Goal: Entertainment & Leisure: Consume media (video, audio)

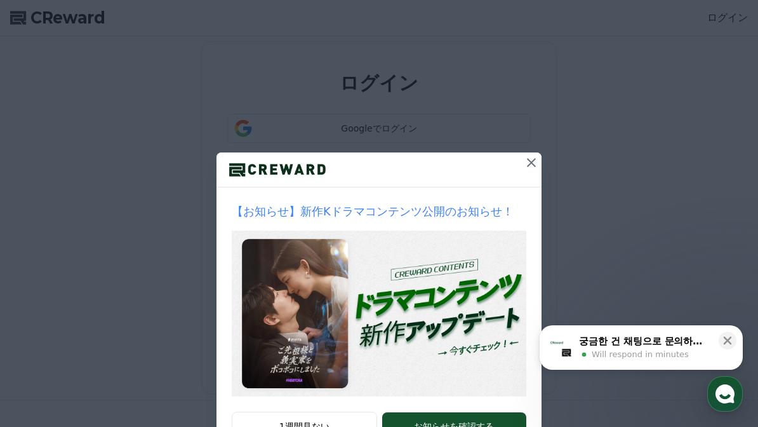
click at [537, 161] on icon at bounding box center [531, 162] width 15 height 15
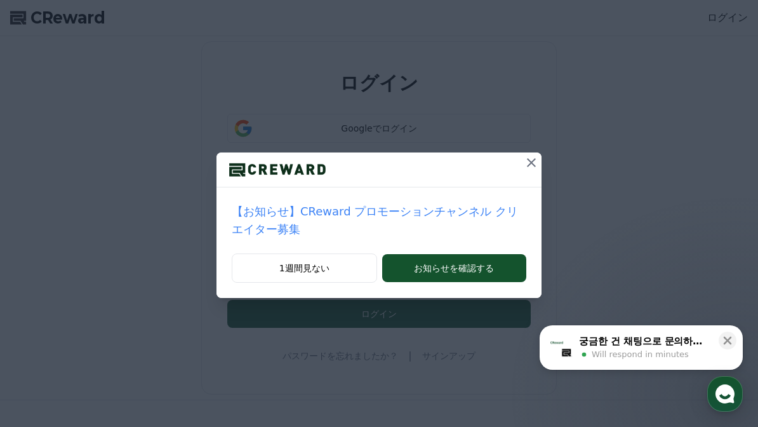
click at [536, 159] on icon at bounding box center [531, 162] width 15 height 15
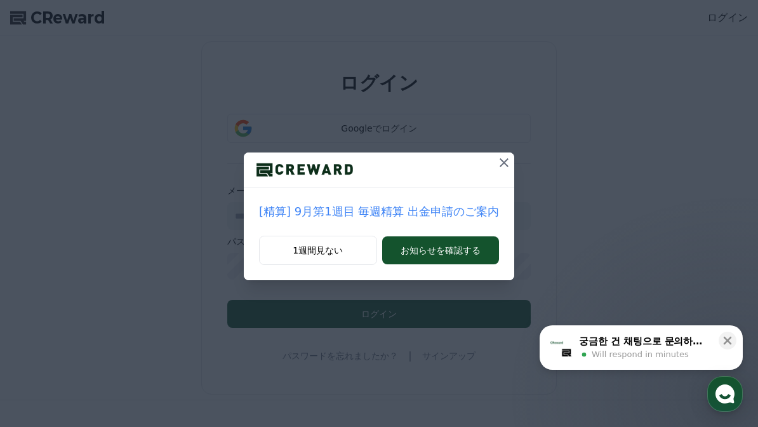
click at [498, 157] on icon at bounding box center [503, 162] width 15 height 15
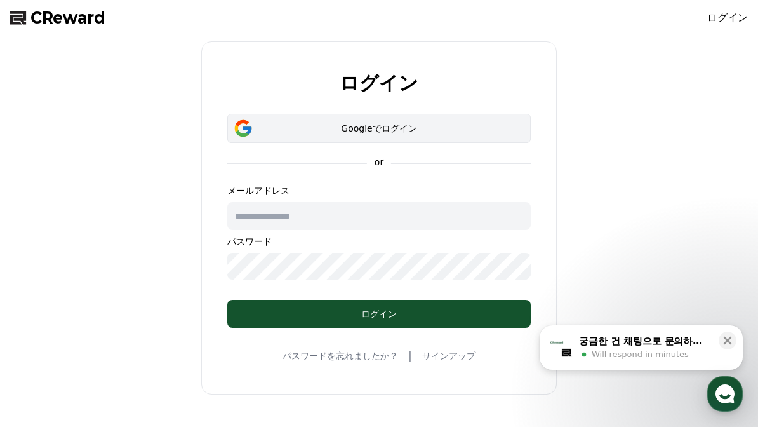
click at [479, 132] on div "Googleでログイン" at bounding box center [379, 128] width 267 height 13
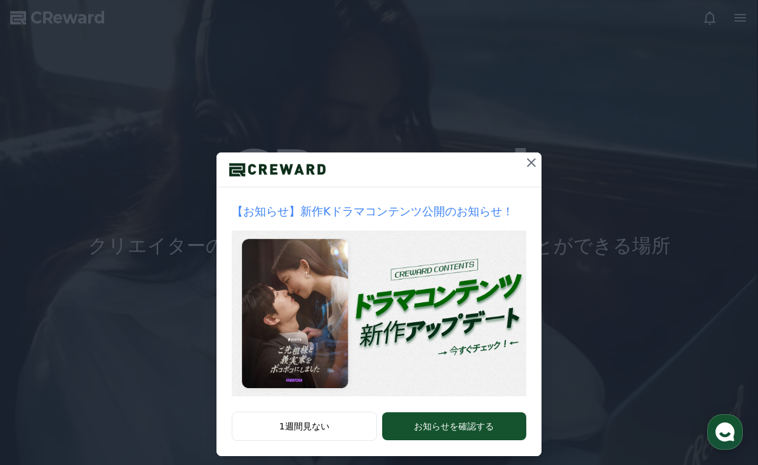
click at [526, 162] on icon at bounding box center [531, 162] width 15 height 15
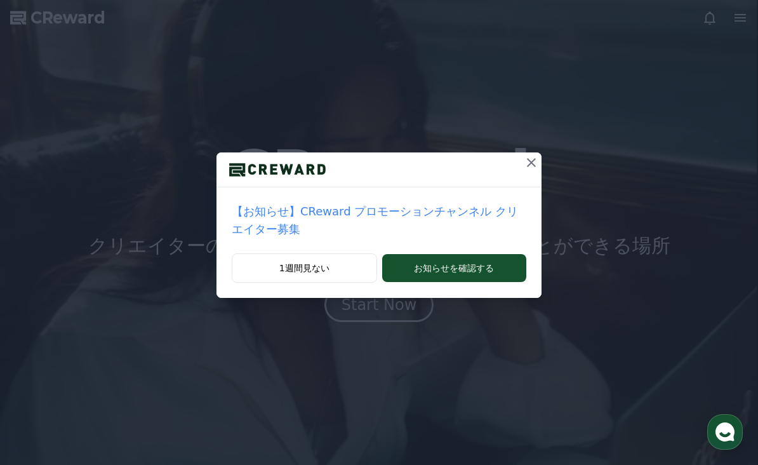
click at [536, 171] on button at bounding box center [531, 162] width 20 height 20
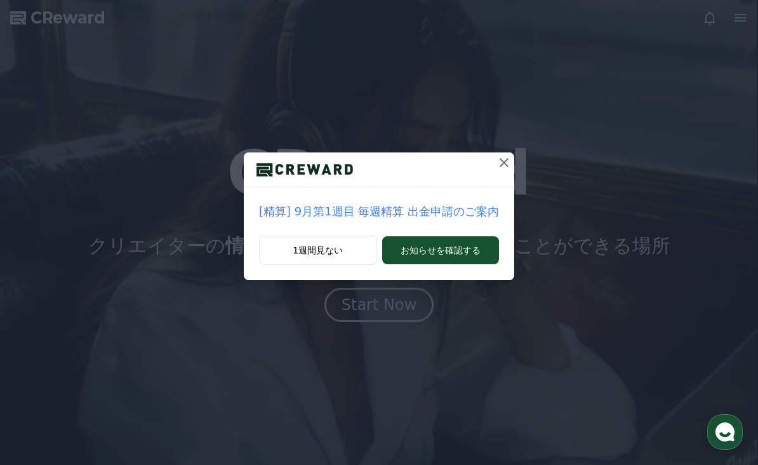
click at [496, 169] on icon at bounding box center [503, 162] width 15 height 15
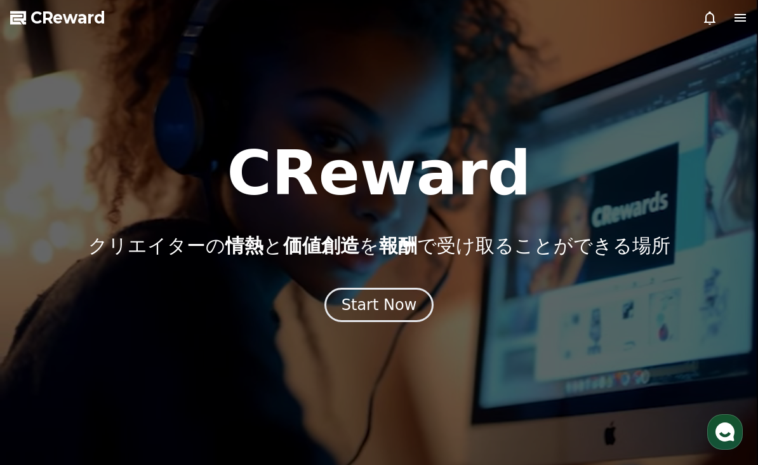
click at [743, 12] on icon at bounding box center [740, 17] width 15 height 15
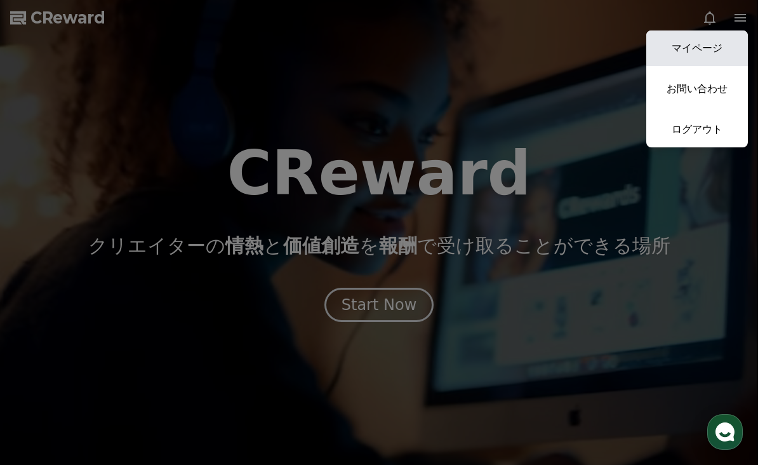
click at [700, 58] on link "マイページ" at bounding box center [697, 48] width 102 height 36
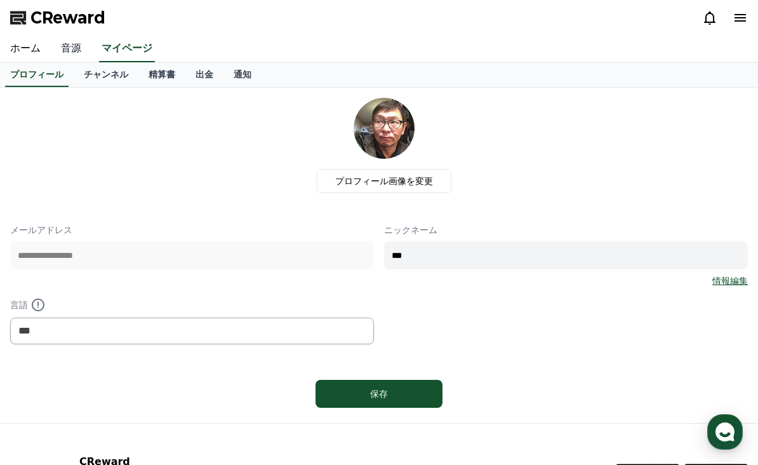
click at [62, 48] on link "音源" at bounding box center [71, 49] width 41 height 27
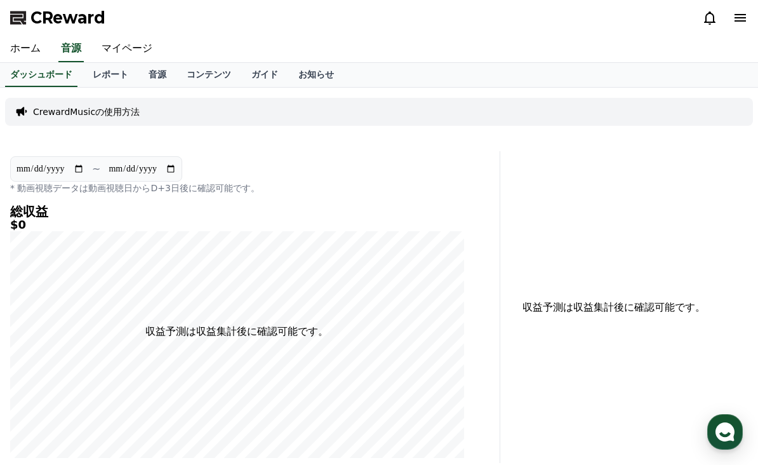
click at [157, 88] on div "**********" at bounding box center [379, 322] width 758 height 468
click at [151, 79] on link "音源" at bounding box center [157, 75] width 38 height 24
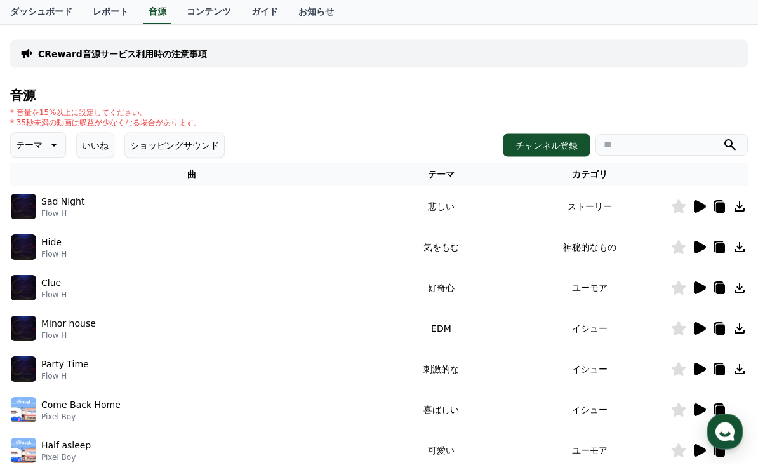
scroll to position [140, 0]
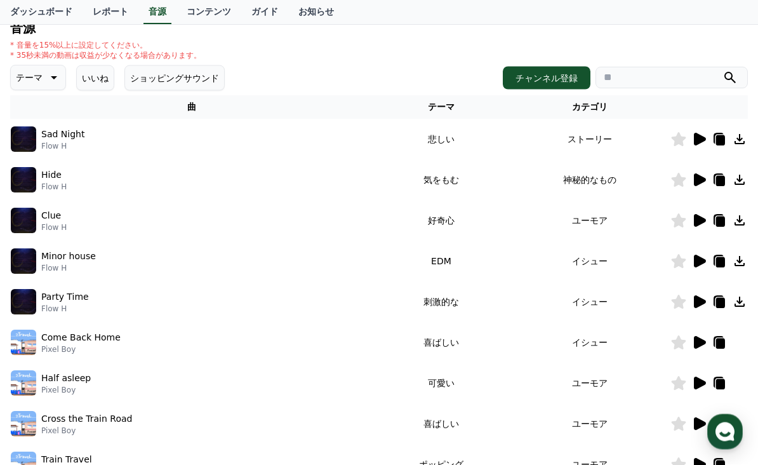
click at [25, 82] on p "テーマ" at bounding box center [29, 78] width 27 height 18
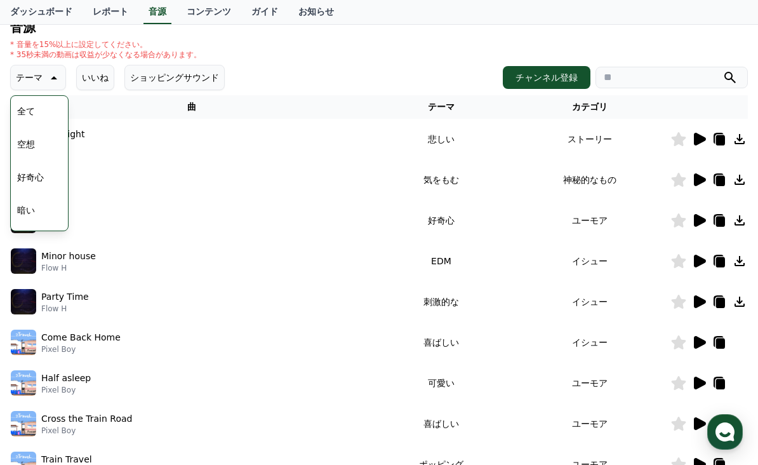
scroll to position [36, 0]
click at [36, 206] on button "明るい" at bounding box center [30, 208] width 37 height 28
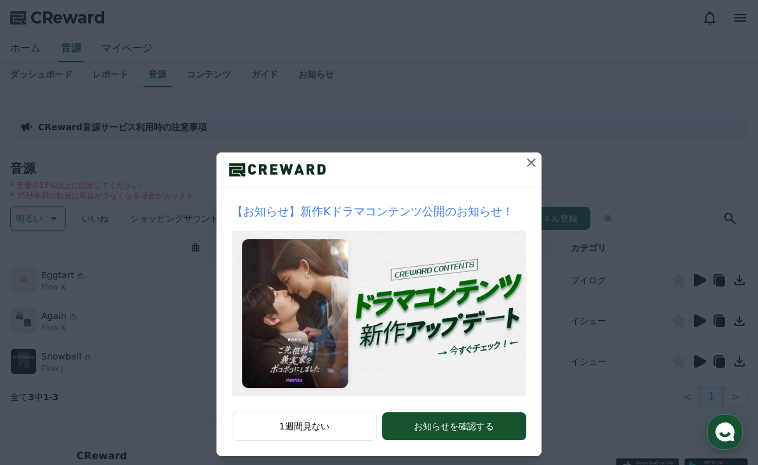
click at [530, 159] on icon at bounding box center [531, 162] width 15 height 15
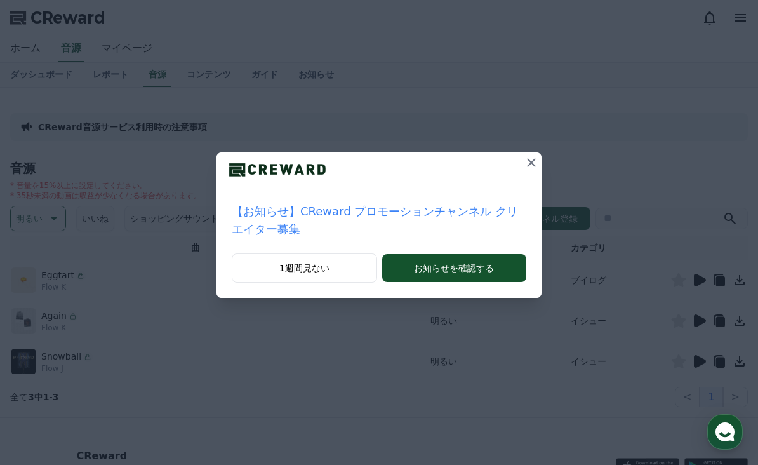
click at [527, 164] on icon at bounding box center [531, 162] width 15 height 15
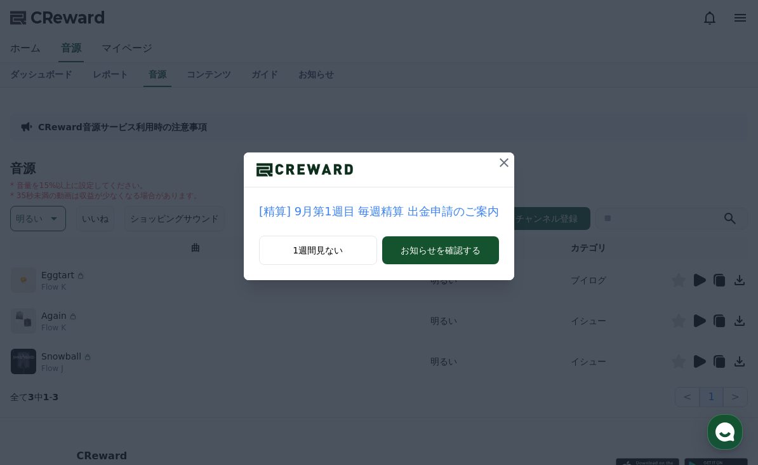
click at [500, 162] on icon at bounding box center [503, 162] width 15 height 15
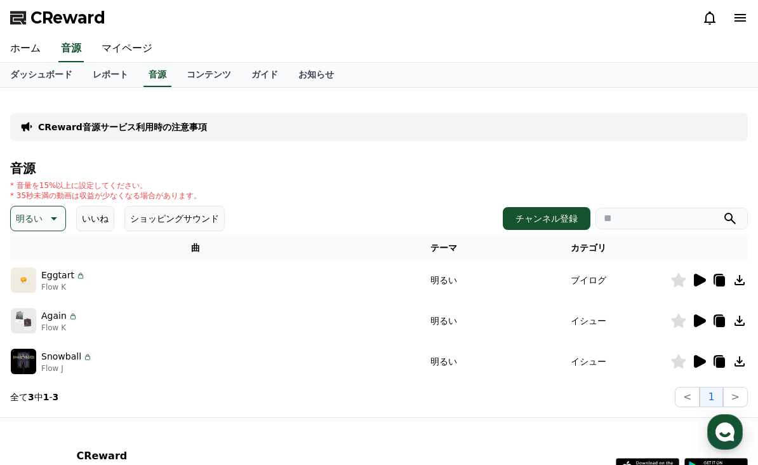
click at [22, 277] on img at bounding box center [23, 279] width 25 height 25
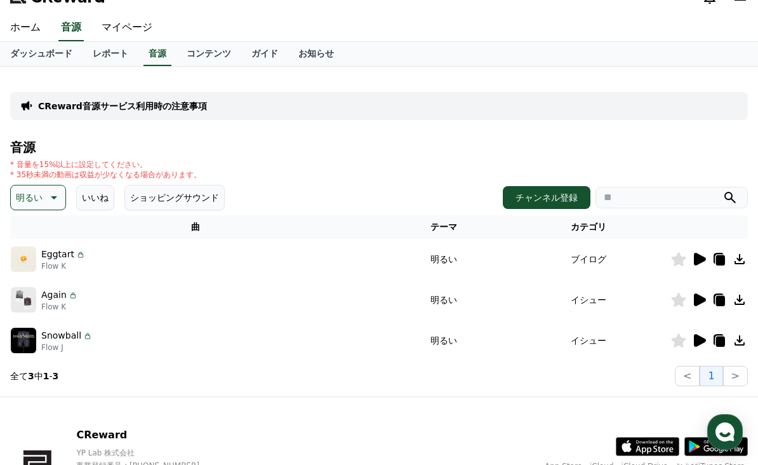
scroll to position [11, 0]
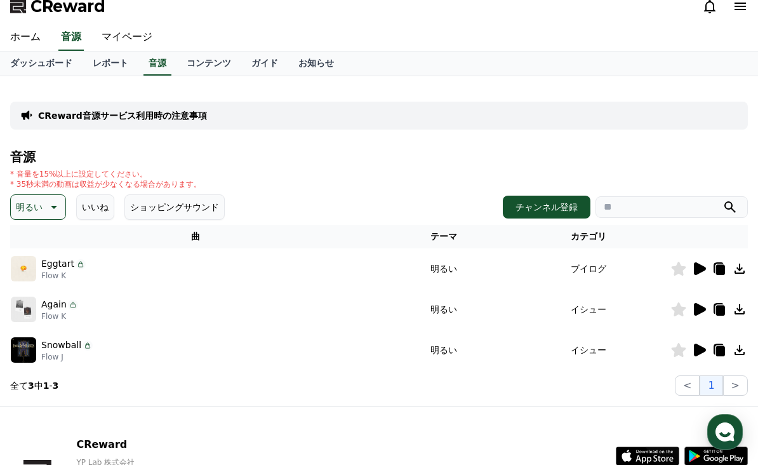
click at [695, 270] on icon at bounding box center [700, 268] width 12 height 13
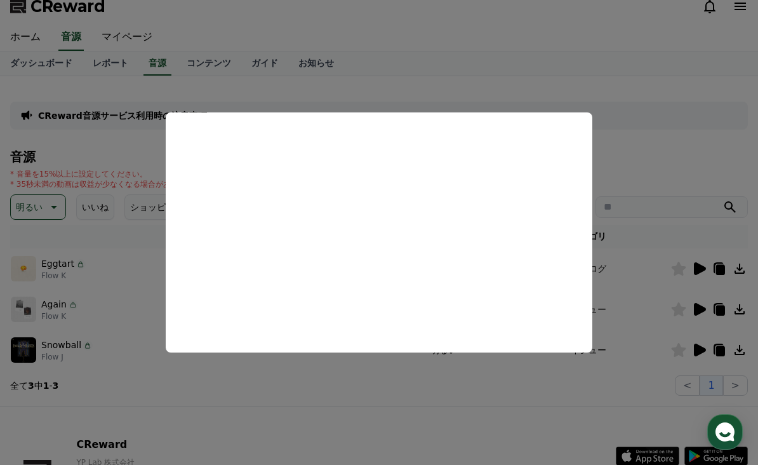
click at [345, 433] on button "close modal" at bounding box center [379, 232] width 758 height 465
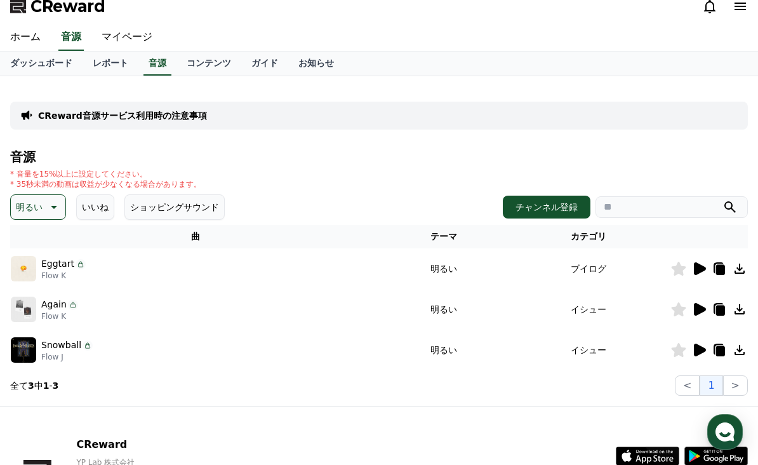
click at [701, 307] on icon at bounding box center [700, 309] width 12 height 13
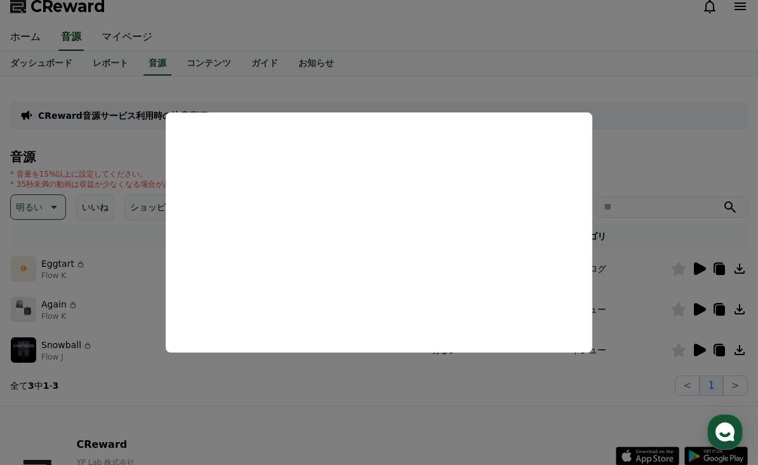
click at [363, 430] on button "close modal" at bounding box center [379, 232] width 758 height 465
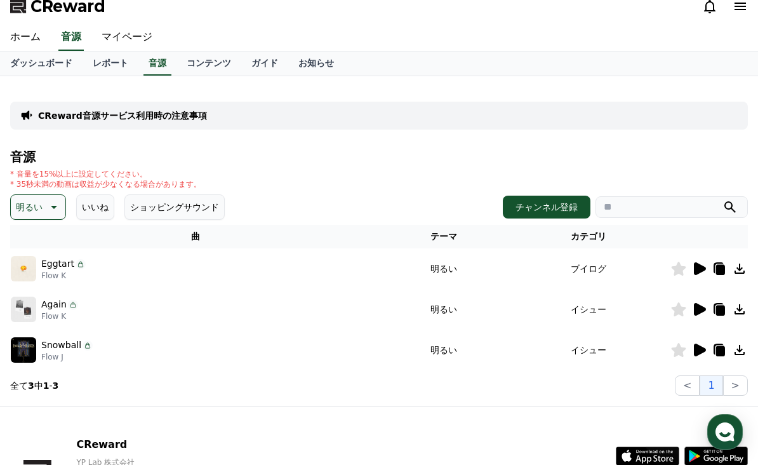
click at [695, 349] on icon at bounding box center [700, 349] width 12 height 13
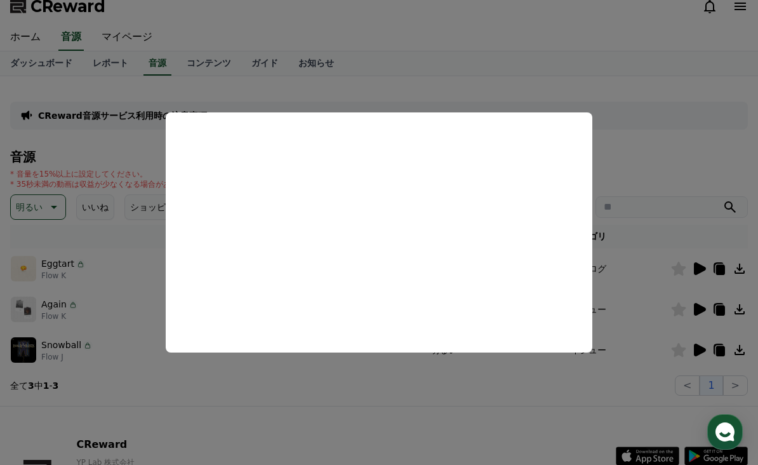
click at [349, 411] on button "close modal" at bounding box center [379, 232] width 758 height 465
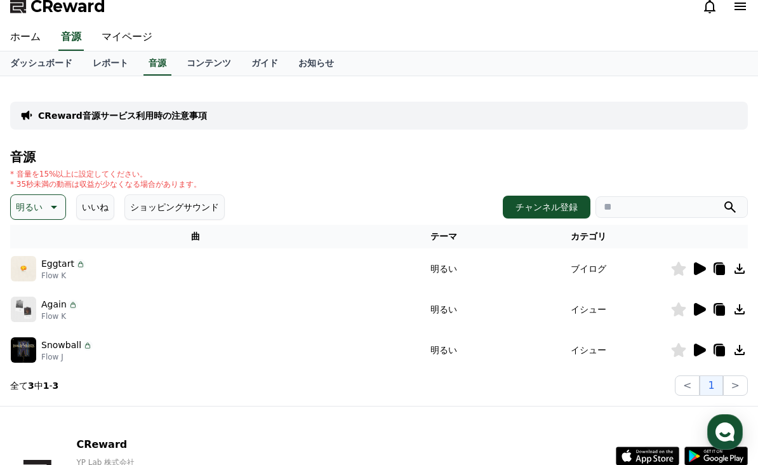
click at [738, 272] on icon at bounding box center [740, 268] width 10 height 10
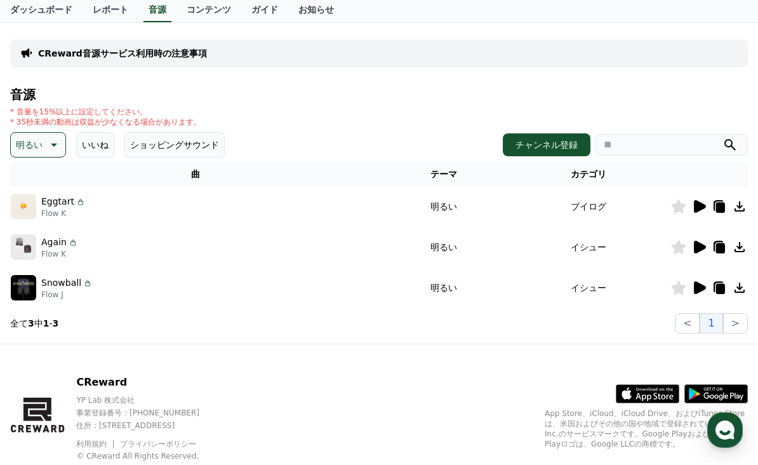
scroll to position [71, 0]
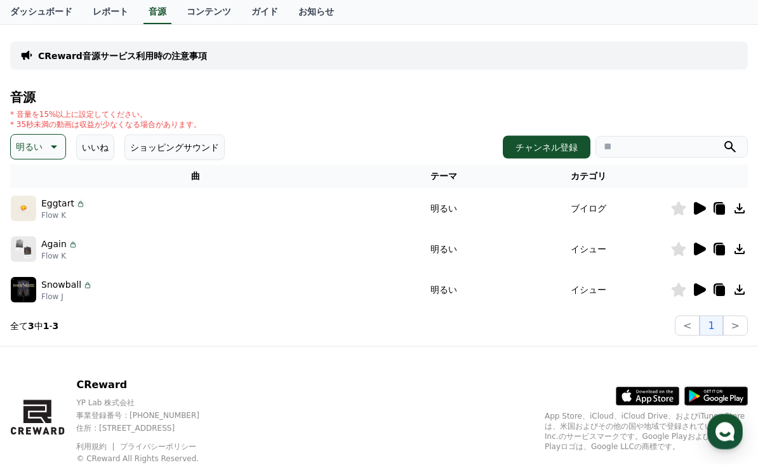
click at [638, 394] on icon at bounding box center [647, 396] width 63 height 18
